Goal: Complete application form

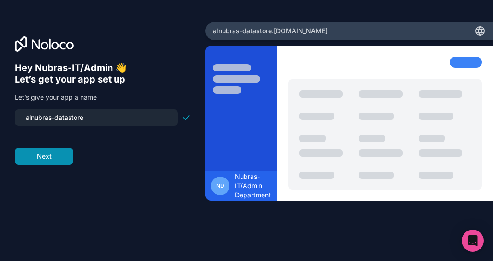
type input "alnubras-datastore"
click at [59, 155] on button "Next" at bounding box center [44, 156] width 59 height 17
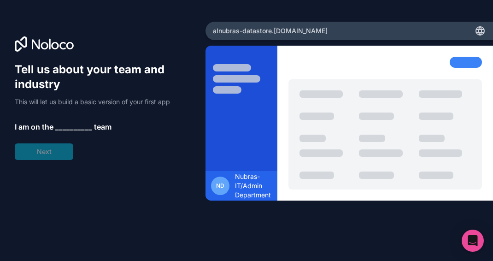
click at [66, 125] on span "__________" at bounding box center [73, 126] width 37 height 11
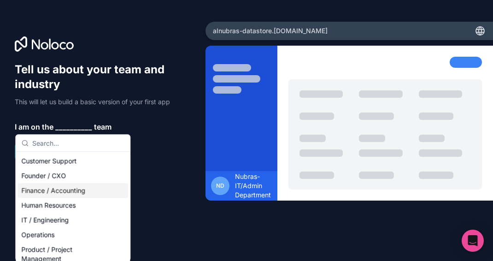
click at [54, 188] on div "Finance / Accounting" at bounding box center [73, 190] width 111 height 15
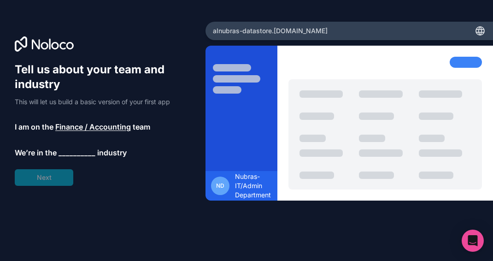
click at [77, 151] on span "__________" at bounding box center [77, 152] width 37 height 11
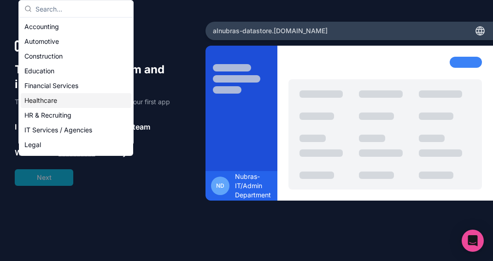
scroll to position [46, 0]
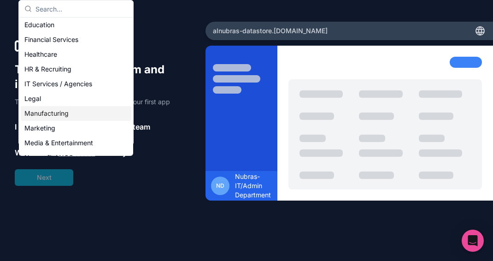
click at [55, 116] on div "Manufacturing" at bounding box center [76, 113] width 111 height 15
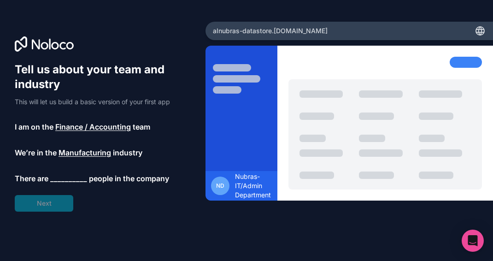
click at [63, 177] on span "__________" at bounding box center [68, 178] width 37 height 11
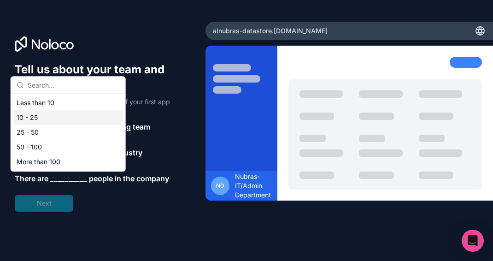
click at [55, 114] on div "10 - 25" at bounding box center [68, 117] width 111 height 15
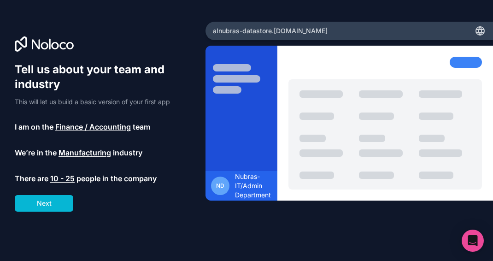
click at [52, 214] on div "Tell us about your team and industry This will let us build a basic version of …" at bounding box center [103, 143] width 176 height 162
click at [53, 205] on button "Next" at bounding box center [44, 203] width 59 height 17
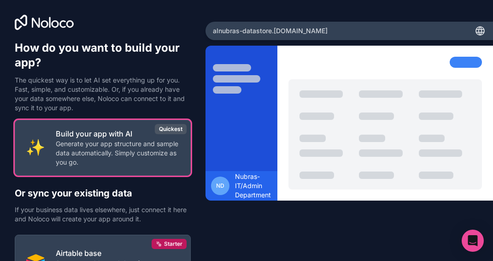
scroll to position [92, 0]
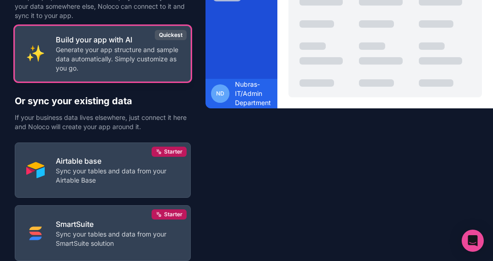
click at [62, 68] on p "Generate your app structure and sample data automatically. Simply customize as …" at bounding box center [118, 59] width 124 height 28
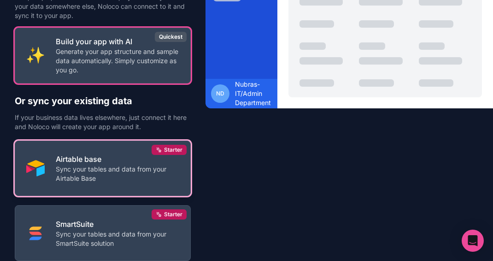
drag, startPoint x: 175, startPoint y: 68, endPoint x: 116, endPoint y: 171, distance: 118.3
click at [116, 171] on div "Build your app with AI Generate your app structure and sample data automaticall…" at bounding box center [103, 180] width 176 height 305
click at [116, 171] on p "Sync your tables and data from your Airtable Base" at bounding box center [118, 174] width 124 height 18
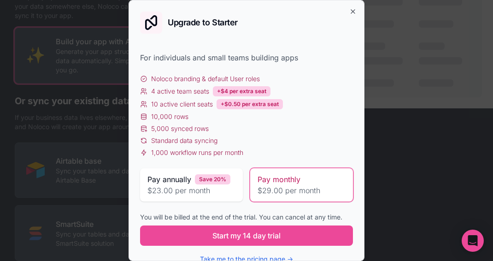
scroll to position [14, 0]
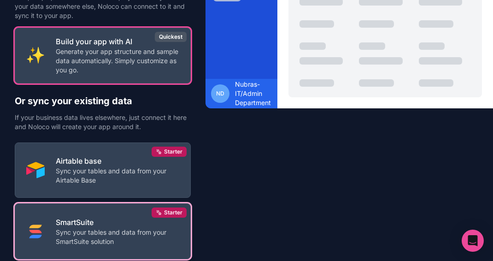
click at [94, 224] on p "SmartSuite" at bounding box center [118, 222] width 124 height 11
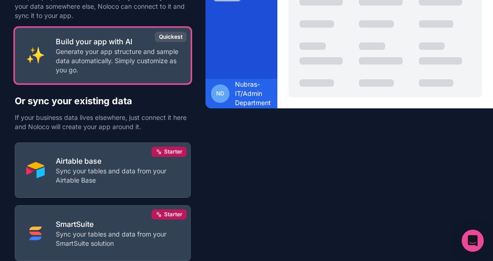
click at [77, 175] on p "Sync your tables and data from your Airtable Base" at bounding box center [118, 175] width 124 height 18
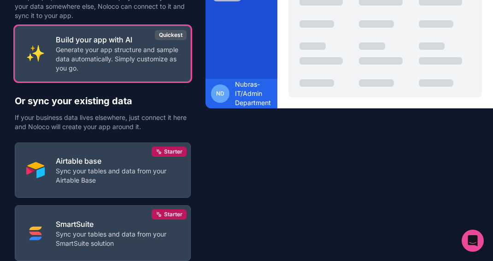
click at [172, 73] on button "Build your app with AI Generate your app structure and sample data automaticall…" at bounding box center [103, 54] width 176 height 56
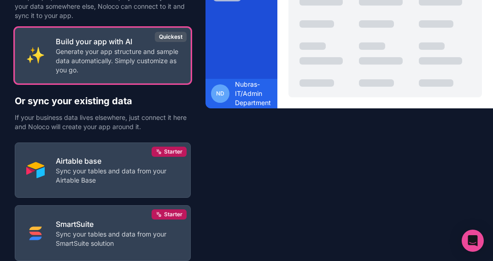
scroll to position [0, 0]
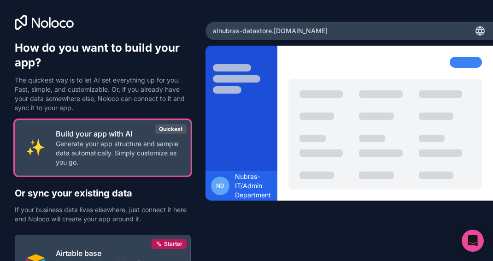
click at [240, 131] on div at bounding box center [242, 129] width 72 height 144
click at [477, 32] on icon at bounding box center [481, 32] width 8 height 0
click at [465, 63] on div at bounding box center [466, 62] width 32 height 11
click at [478, 240] on div "Open Intercom Messenger" at bounding box center [473, 241] width 24 height 24
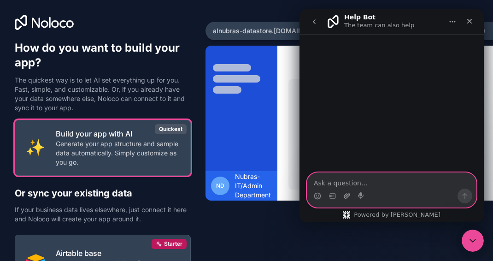
click at [347, 196] on icon "Upload attachment" at bounding box center [347, 195] width 6 height 5
click at [344, 195] on icon "Upload attachment" at bounding box center [346, 195] width 7 height 7
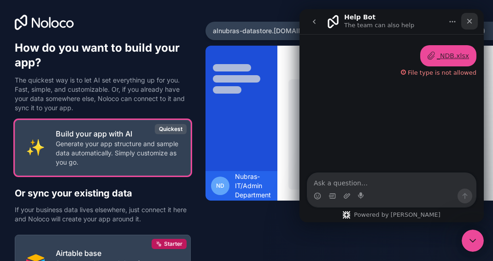
click at [474, 26] on div "Close" at bounding box center [469, 21] width 17 height 17
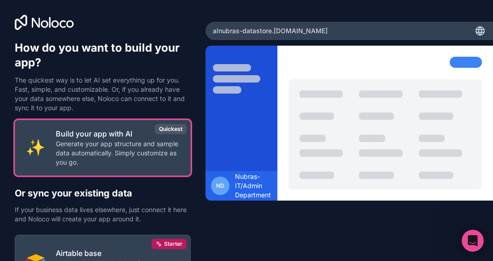
scroll to position [163, 0]
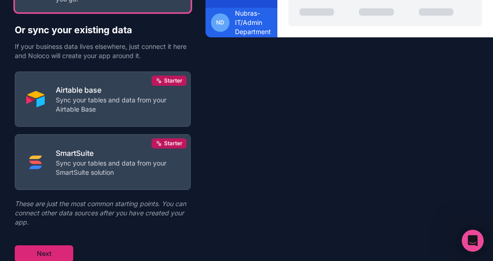
click at [54, 254] on button "Next" at bounding box center [44, 253] width 59 height 17
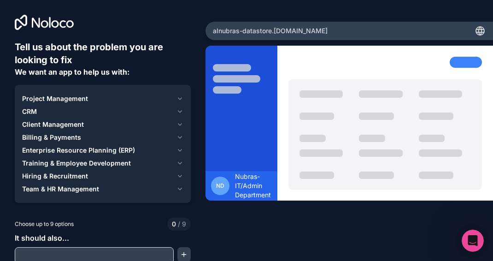
click at [177, 100] on icon "button" at bounding box center [180, 98] width 7 height 7
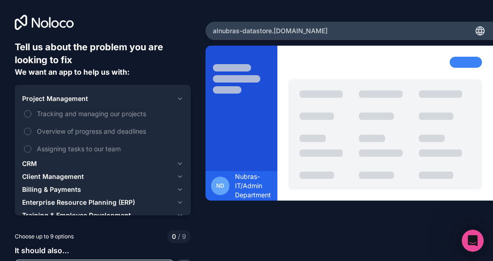
click at [177, 102] on button "Project Management" at bounding box center [102, 98] width 161 height 13
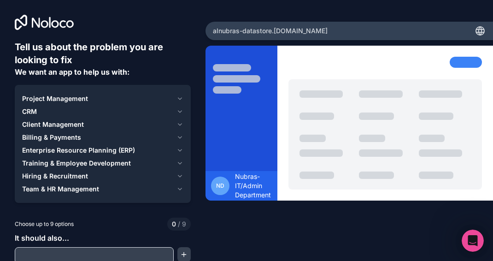
scroll to position [25, 0]
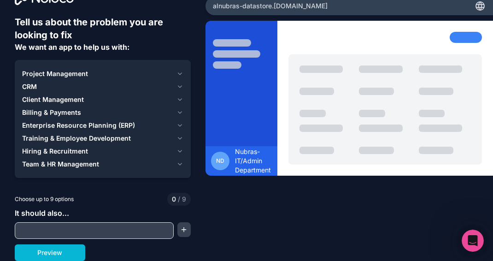
click at [89, 228] on input "text" at bounding box center [94, 230] width 154 height 13
type input "Finance and Accounting"
click at [186, 235] on button "button" at bounding box center [183, 229] width 13 height 15
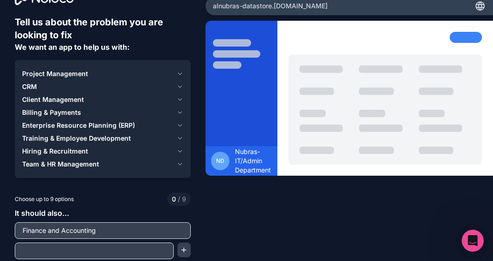
click at [85, 253] on input "text" at bounding box center [94, 250] width 154 height 13
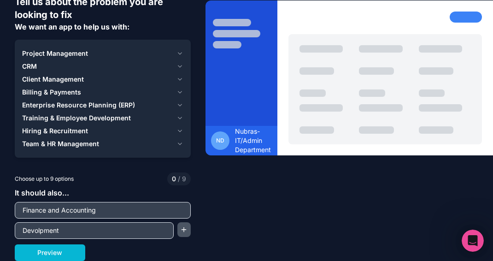
type input "Devolpment"
click at [184, 230] on button "button" at bounding box center [183, 229] width 13 height 15
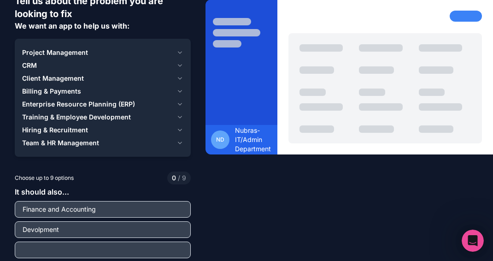
scroll to position [65, 0]
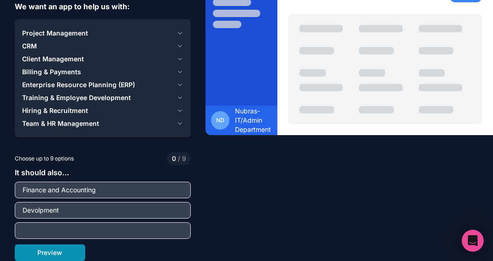
click at [57, 256] on button "Preview" at bounding box center [50, 252] width 71 height 17
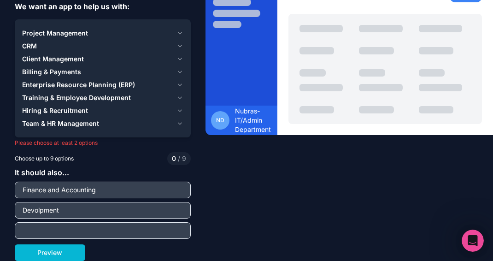
click at [92, 190] on input "Finance and Accounting" at bounding box center [102, 189] width 171 height 13
click at [110, 191] on input "Finance and Accounting" at bounding box center [102, 189] width 171 height 13
click at [94, 123] on span "Team & HR Management" at bounding box center [60, 123] width 77 height 9
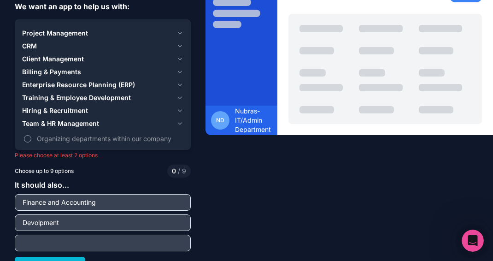
click at [28, 138] on button "Organizing departments within our company" at bounding box center [27, 138] width 7 height 7
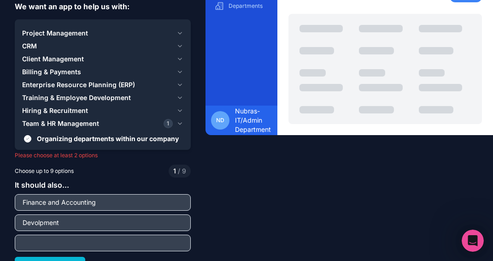
click at [70, 110] on span "Hiring & Recruitment" at bounding box center [55, 110] width 66 height 9
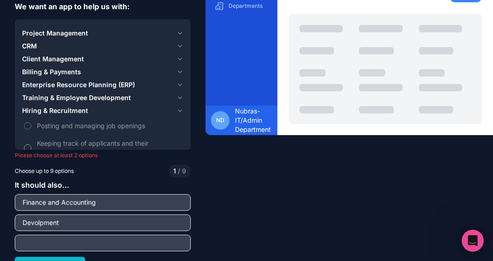
scroll to position [78, 0]
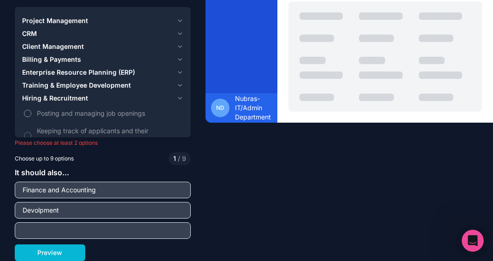
click at [29, 113] on button "Posting and managing job openings" at bounding box center [27, 113] width 7 height 7
click at [32, 133] on label "Keeping track of applicants and their application status" at bounding box center [102, 135] width 161 height 27
click at [31, 133] on button "Keeping track of applicants and their application status" at bounding box center [27, 135] width 7 height 7
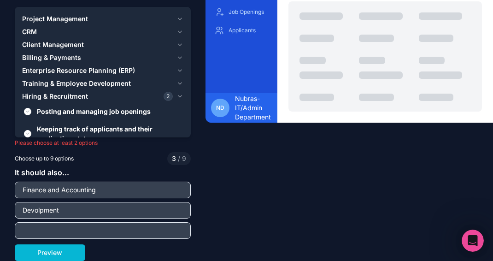
scroll to position [32, 0]
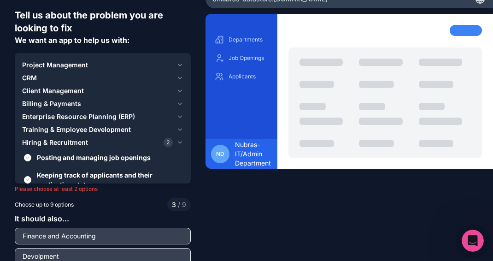
click at [153, 128] on div "Training & Employee Development" at bounding box center [97, 129] width 151 height 9
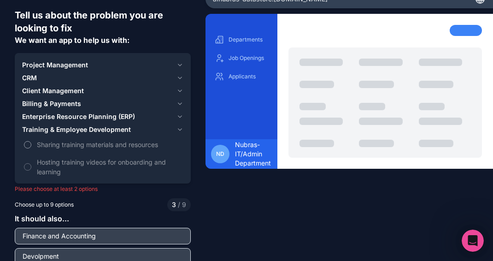
click at [30, 146] on button "Sharing training materials and resources" at bounding box center [27, 144] width 7 height 7
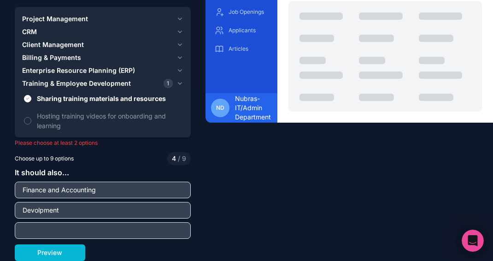
click at [138, 72] on div "Enterprise Resource Planning (ERP)" at bounding box center [97, 70] width 151 height 9
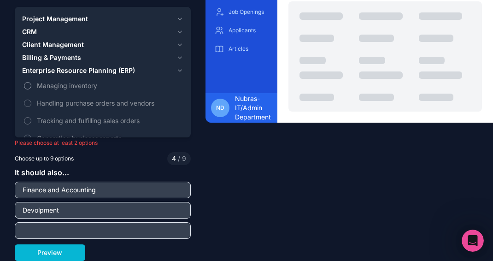
click at [29, 88] on button "Managing inventory" at bounding box center [27, 85] width 7 height 7
click at [30, 101] on button "Handling purchase orders and vendors" at bounding box center [27, 103] width 7 height 7
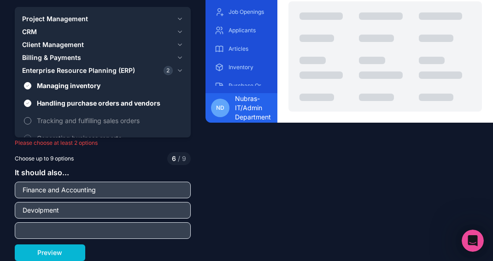
click at [27, 121] on button "Tracking and fulfilling sales orders" at bounding box center [27, 120] width 7 height 7
click at [173, 117] on span "Tracking and fulfilling sales orders" at bounding box center [109, 121] width 145 height 10
click at [31, 117] on button "Tracking and fulfilling sales orders" at bounding box center [27, 120] width 7 height 7
click at [89, 135] on span "Generating business reports" at bounding box center [109, 138] width 145 height 10
click at [31, 135] on button "Generating business reports" at bounding box center [27, 138] width 7 height 7
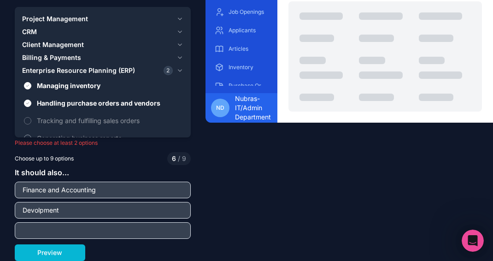
scroll to position [6, 0]
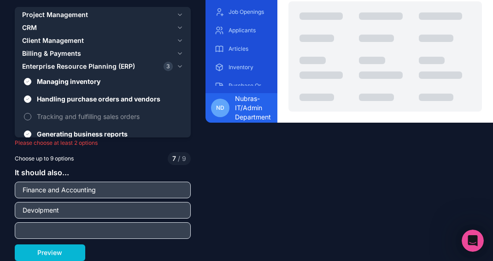
click at [25, 116] on button "Tracking and fulfilling sales orders" at bounding box center [27, 116] width 7 height 7
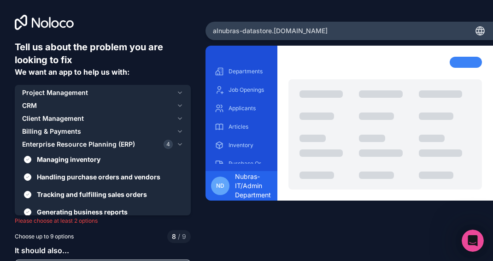
click at [178, 145] on icon "button" at bounding box center [180, 144] width 7 height 7
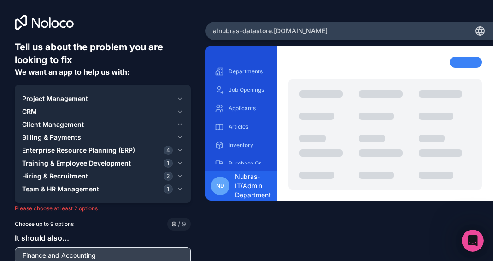
click at [177, 144] on button "Enterprise Resource Planning (ERP) 4" at bounding box center [102, 150] width 161 height 13
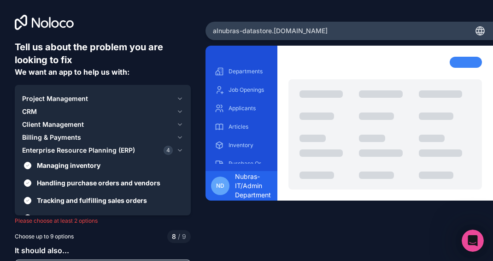
scroll to position [78, 0]
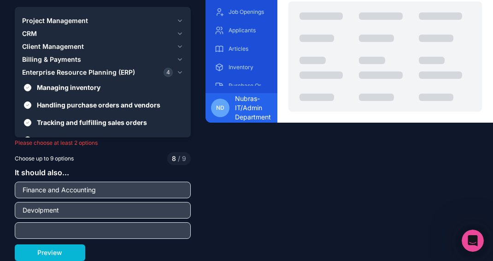
click at [171, 73] on button "Enterprise Resource Planning (ERP) 4" at bounding box center [102, 72] width 161 height 13
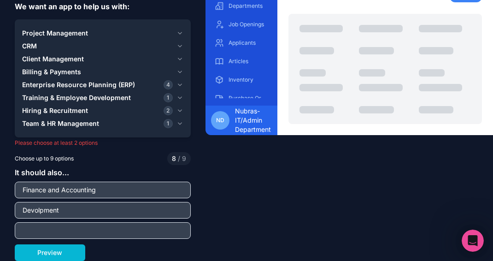
click at [145, 100] on div "Training & Employee Development 1" at bounding box center [97, 97] width 151 height 9
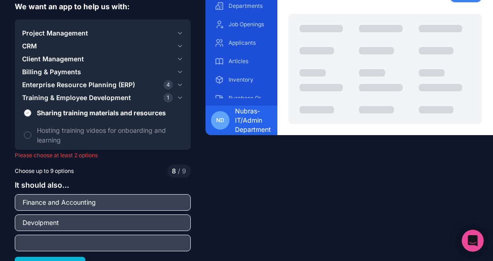
click at [108, 114] on span "Sharing training materials and resources" at bounding box center [109, 113] width 145 height 10
click at [31, 114] on button "Sharing training materials and resources" at bounding box center [27, 112] width 7 height 7
click at [148, 101] on div "Training & Employee Development" at bounding box center [97, 97] width 151 height 9
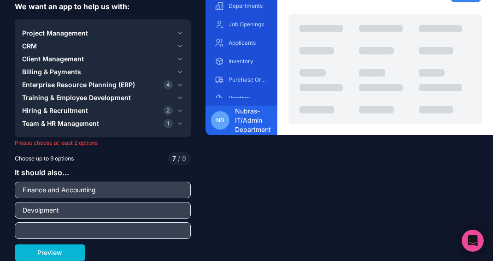
click at [140, 112] on div "Hiring & Recruitment 2" at bounding box center [97, 110] width 151 height 9
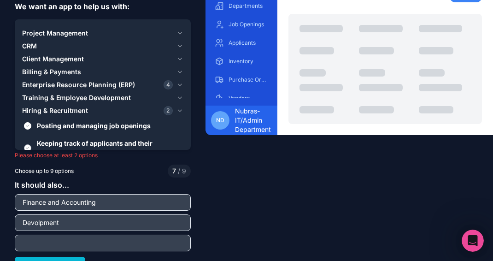
click at [85, 142] on span "Keeping track of applicants and their application status" at bounding box center [109, 147] width 145 height 19
click at [31, 144] on button "Keeping track of applicants and their application status" at bounding box center [27, 147] width 7 height 7
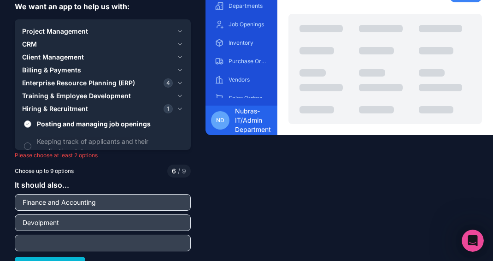
click at [87, 122] on span "Posting and managing job openings" at bounding box center [109, 124] width 145 height 10
click at [31, 122] on button "Posting and managing job openings" at bounding box center [27, 123] width 7 height 7
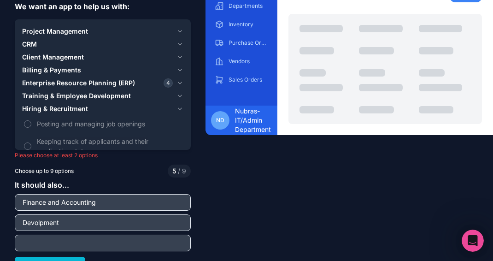
click at [144, 81] on div "Enterprise Resource Planning (ERP) 4" at bounding box center [97, 82] width 151 height 9
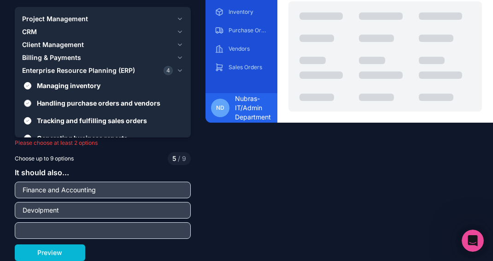
scroll to position [32, 0]
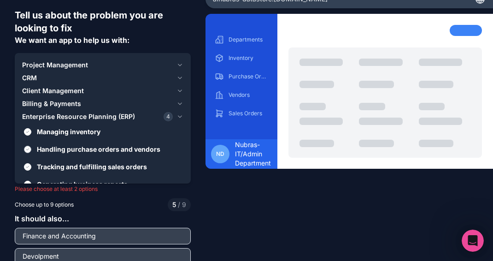
click at [81, 105] on div "Billing & Payments" at bounding box center [97, 103] width 151 height 9
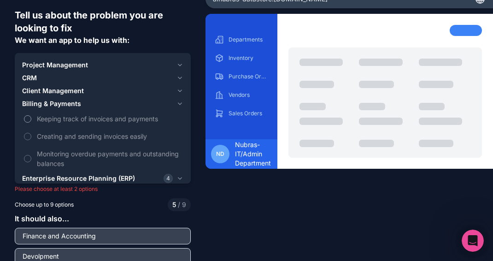
click at [25, 121] on button "Keeping track of invoices and payments" at bounding box center [27, 118] width 7 height 7
click at [28, 137] on button "Creating and sending invoices easily" at bounding box center [27, 136] width 7 height 7
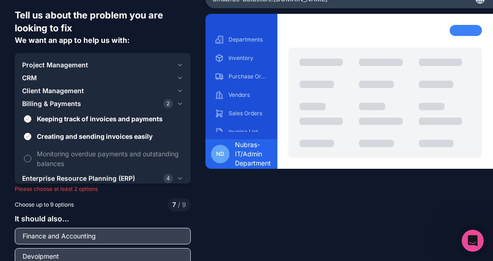
click at [27, 162] on button "Monitoring overdue payments and outstanding balances" at bounding box center [27, 158] width 7 height 7
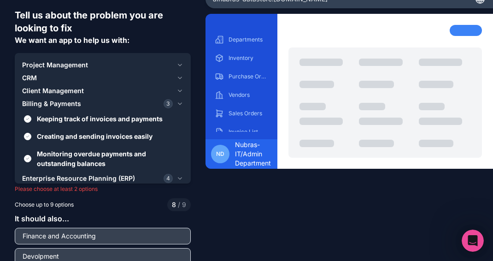
click at [82, 91] on span "Client Management" at bounding box center [53, 90] width 62 height 9
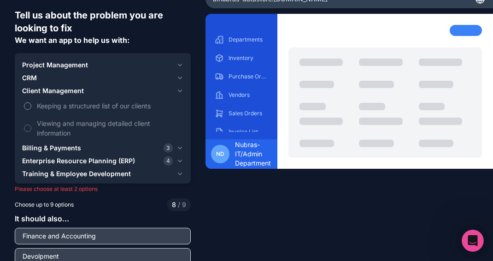
click at [28, 106] on button "Keeping a structured list of our clients" at bounding box center [27, 105] width 7 height 7
click at [77, 160] on span "Enterprise Resource Planning (ERP)" at bounding box center [78, 160] width 113 height 9
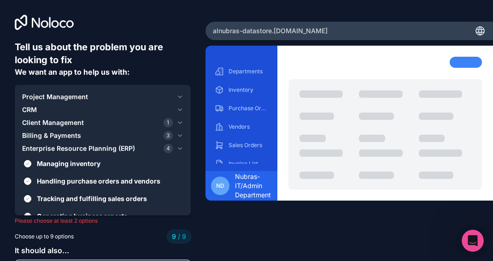
scroll to position [78, 0]
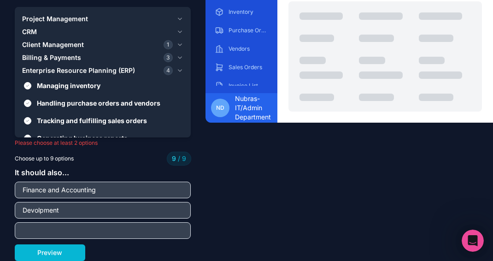
click at [70, 189] on input "Finance and Accounting" at bounding box center [102, 189] width 171 height 13
click at [107, 133] on span "Generating business reports" at bounding box center [109, 138] width 145 height 10
click at [31, 135] on button "Generating business reports" at bounding box center [27, 138] width 7 height 7
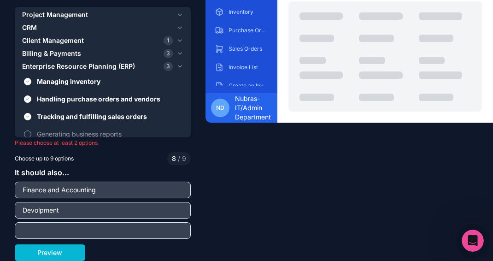
click at [107, 133] on span "Generating business reports" at bounding box center [109, 134] width 145 height 10
click at [31, 133] on button "Generating business reports" at bounding box center [27, 133] width 7 height 7
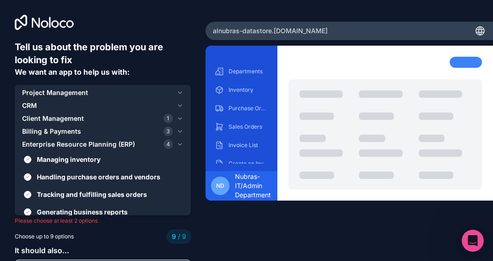
click at [177, 118] on icon "button" at bounding box center [180, 118] width 7 height 7
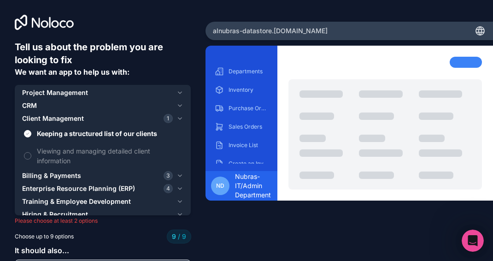
click at [177, 106] on icon "button" at bounding box center [180, 105] width 7 height 7
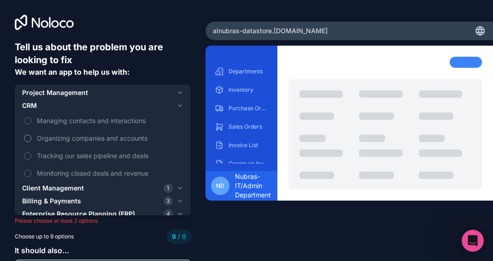
click at [29, 133] on label "Organizing companies and accounts" at bounding box center [102, 138] width 161 height 17
click at [177, 198] on icon "button" at bounding box center [180, 200] width 7 height 7
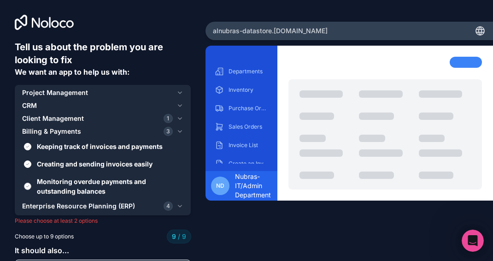
click at [30, 184] on button "Monitoring overdue payments and outstanding balances" at bounding box center [27, 185] width 7 height 7
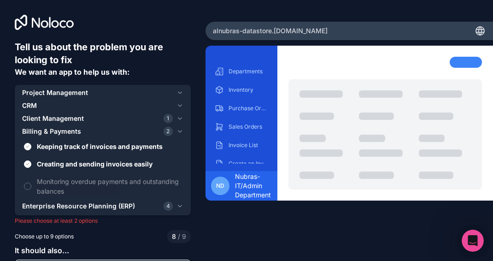
click at [155, 106] on div "CRM" at bounding box center [97, 105] width 151 height 9
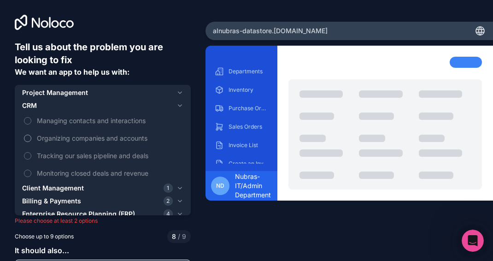
click at [30, 138] on button "Organizing companies and accounts" at bounding box center [27, 138] width 7 height 7
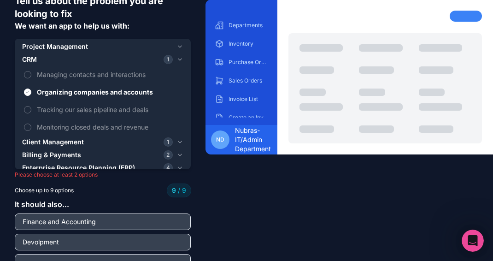
click at [131, 166] on span "Enterprise Resource Planning (ERP)" at bounding box center [78, 167] width 113 height 9
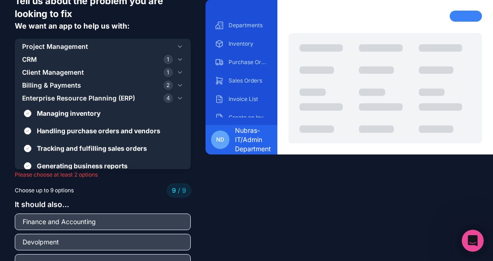
click at [41, 130] on span "Handling purchase orders and vendors" at bounding box center [109, 131] width 145 height 10
click at [31, 130] on button "Handling purchase orders and vendors" at bounding box center [27, 130] width 7 height 7
click at [42, 133] on span "Handling purchase orders and vendors" at bounding box center [109, 131] width 145 height 10
click at [31, 133] on button "Handling purchase orders and vendors" at bounding box center [27, 130] width 7 height 7
click at [44, 119] on label "Managing inventory" at bounding box center [102, 113] width 161 height 17
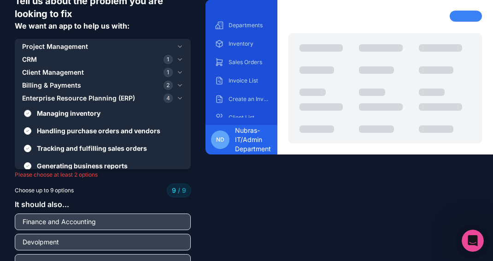
click at [31, 117] on button "Managing inventory" at bounding box center [27, 113] width 7 height 7
click at [177, 70] on icon "button" at bounding box center [180, 72] width 7 height 7
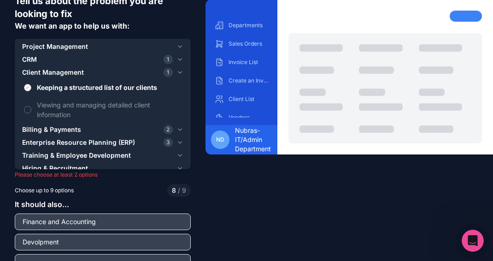
scroll to position [0, 0]
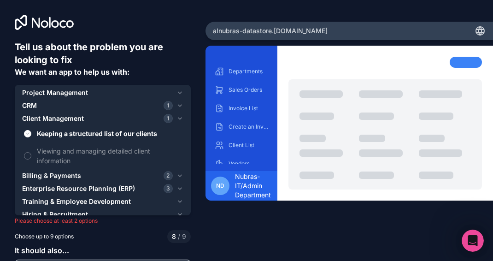
click at [177, 90] on icon "button" at bounding box center [180, 92] width 7 height 7
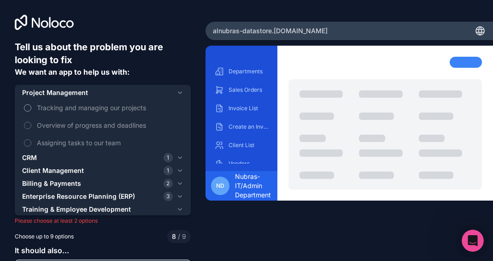
click at [30, 108] on button "Tracking and managing our projects" at bounding box center [27, 107] width 7 height 7
click at [142, 198] on div "Enterprise Resource Planning (ERP) 3" at bounding box center [97, 196] width 151 height 9
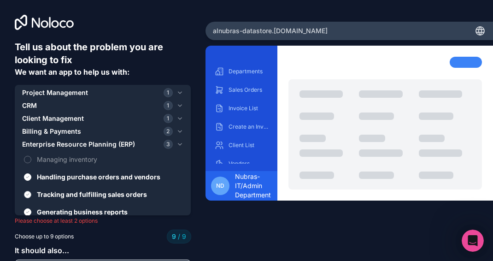
scroll to position [78, 0]
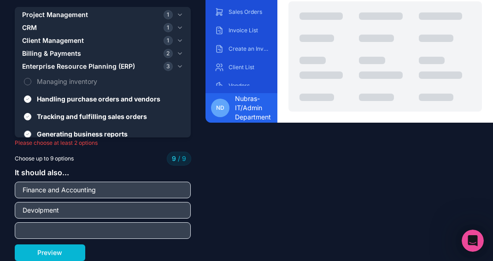
click at [29, 131] on button "Generating business reports" at bounding box center [27, 133] width 7 height 7
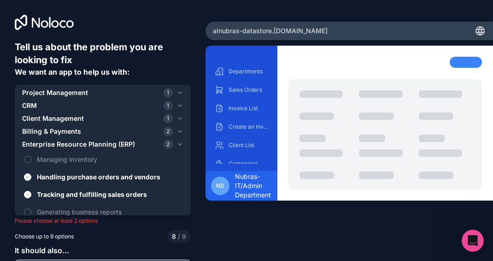
click at [45, 89] on span "Project Management" at bounding box center [55, 92] width 66 height 9
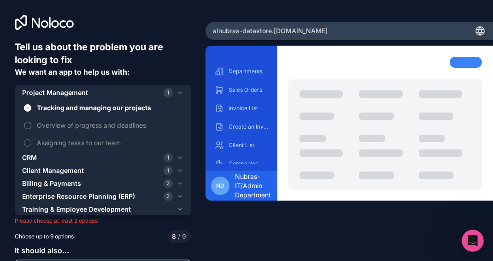
click at [27, 123] on button "Overview of progress and deadlines" at bounding box center [27, 125] width 7 height 7
click at [48, 154] on div "CRM 1" at bounding box center [97, 157] width 151 height 9
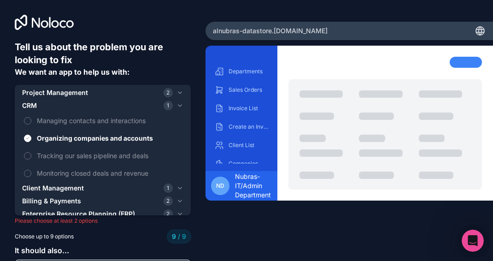
scroll to position [78, 0]
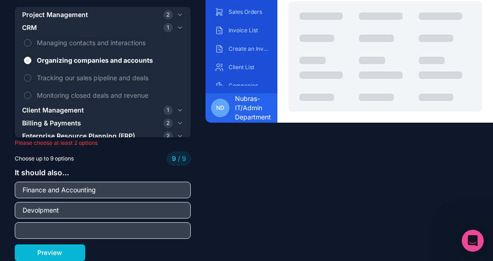
click at [120, 187] on input "Finance and Accounting" at bounding box center [102, 189] width 171 height 13
drag, startPoint x: 177, startPoint y: 188, endPoint x: 118, endPoint y: 192, distance: 59.6
click at [118, 192] on input "Finance and Accounting" at bounding box center [102, 189] width 171 height 13
click at [90, 205] on input "Devolpment" at bounding box center [102, 210] width 171 height 13
click at [55, 254] on button "Preview" at bounding box center [50, 252] width 71 height 17
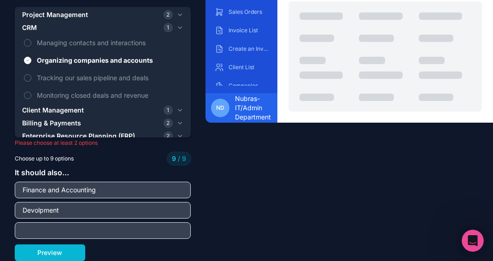
scroll to position [0, 0]
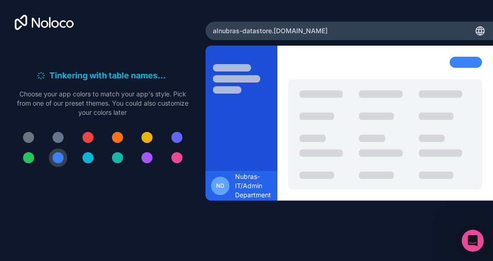
click at [53, 140] on div at bounding box center [58, 137] width 11 height 11
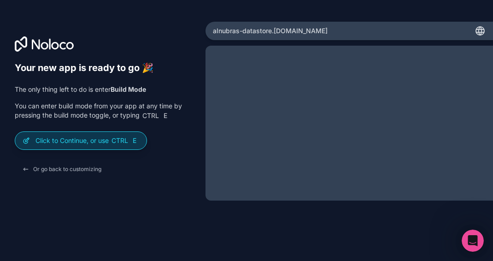
click at [115, 141] on span "Ctrl" at bounding box center [120, 140] width 18 height 8
